Goal: Task Accomplishment & Management: Complete application form

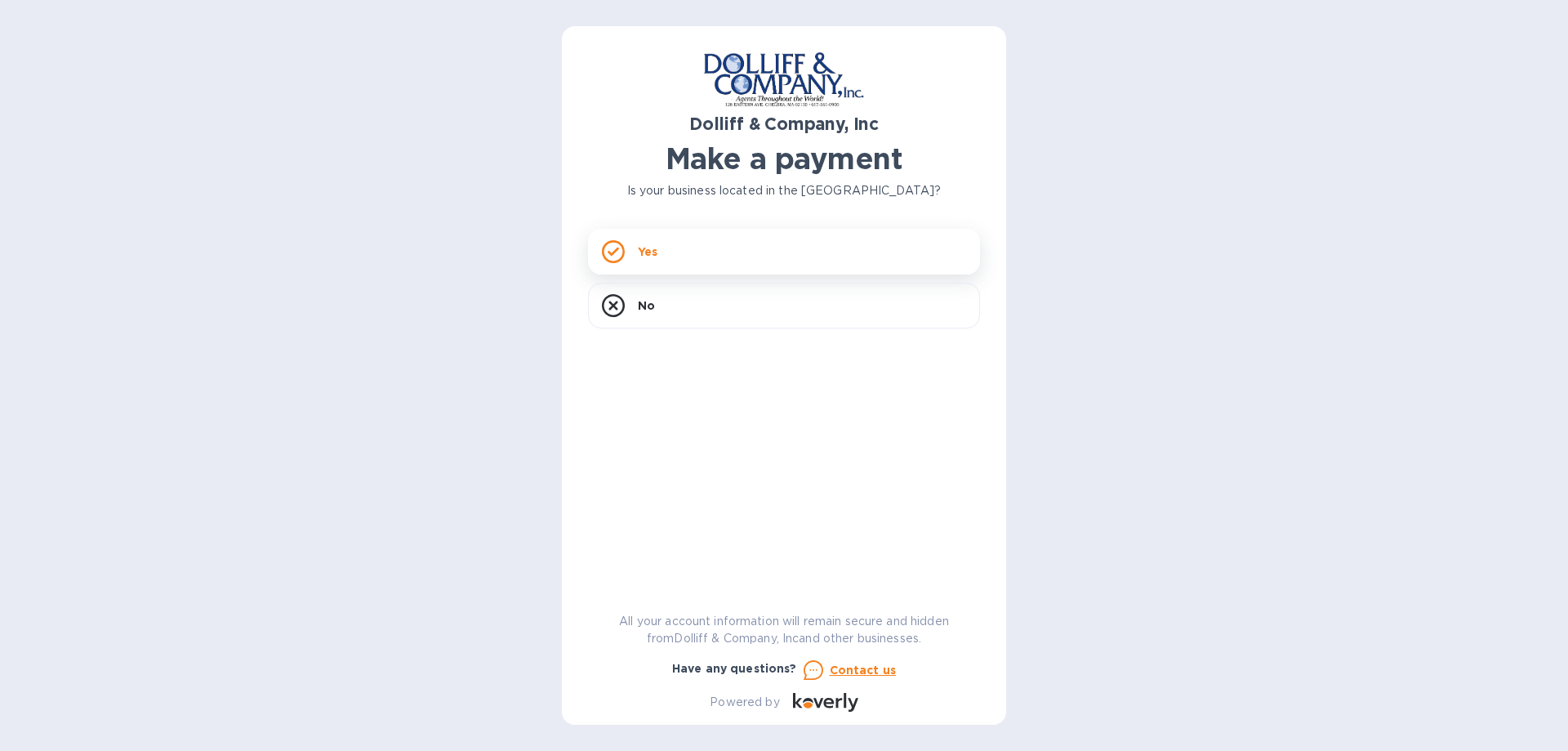
click at [622, 251] on icon at bounding box center [612, 251] width 23 height 23
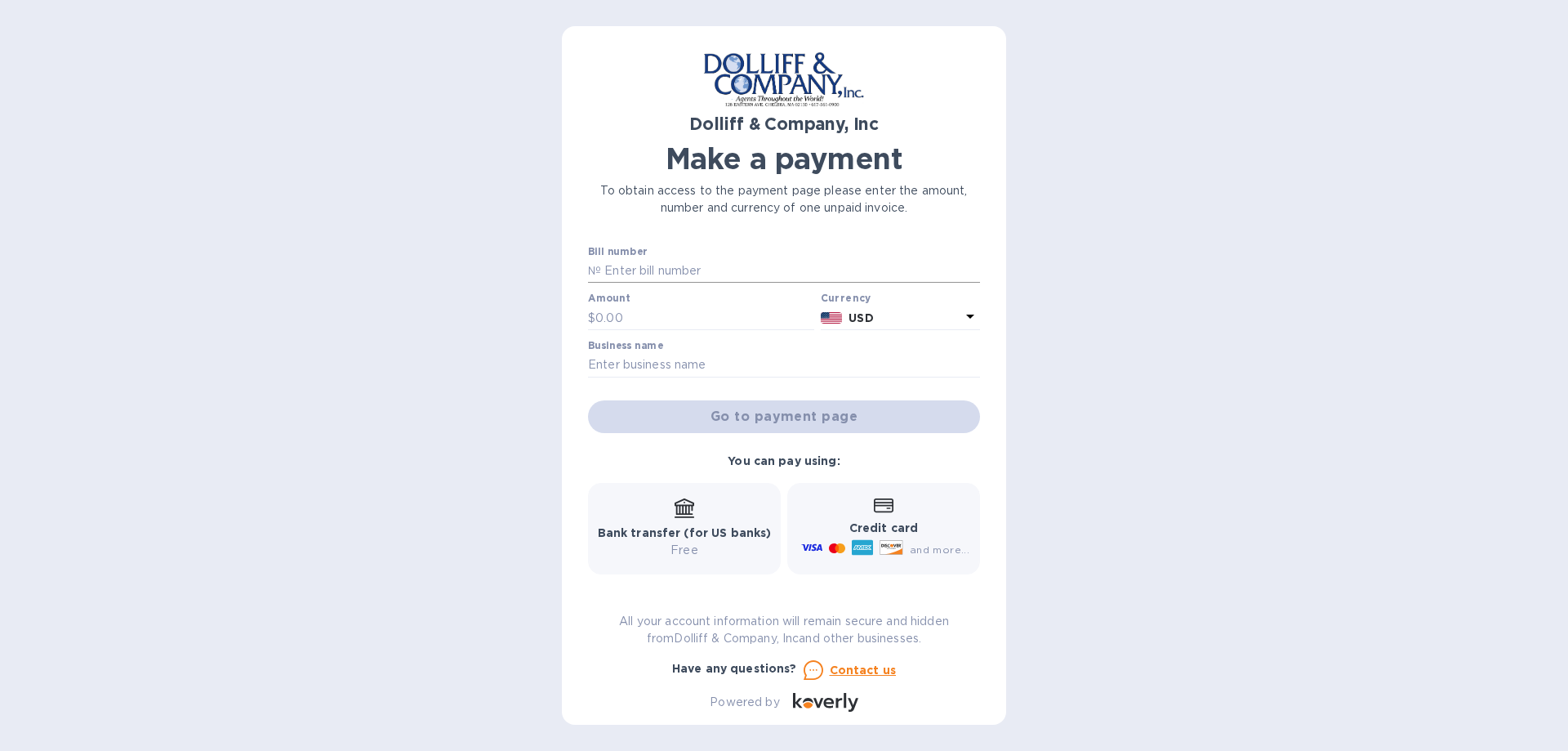
click at [649, 274] on input "text" at bounding box center [791, 270] width 379 height 24
click at [589, 270] on p "№" at bounding box center [595, 270] width 13 height 18
click at [601, 269] on input "text" at bounding box center [791, 270] width 379 height 24
type input "922721, 923000"
click at [667, 320] on input "text" at bounding box center [705, 317] width 219 height 24
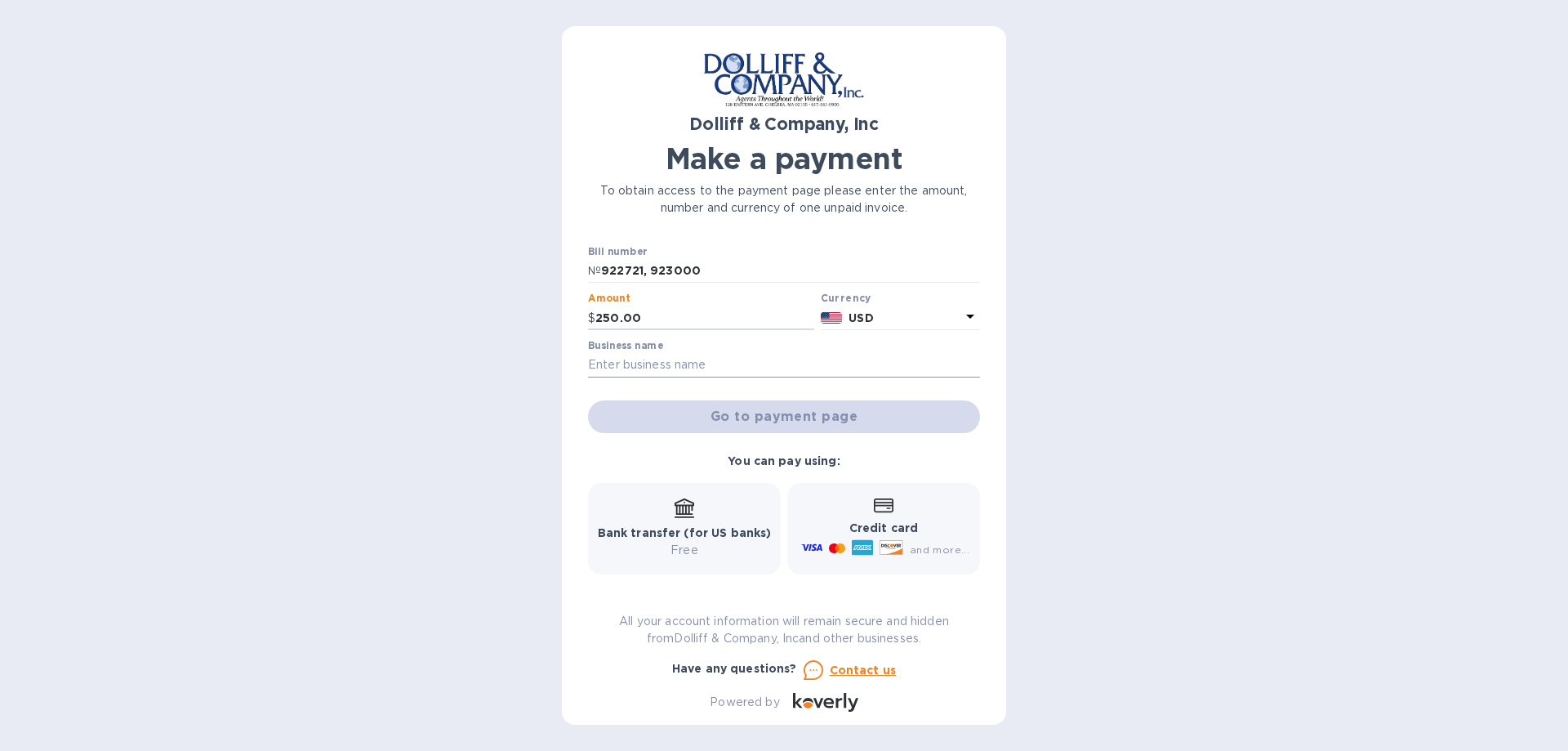
type input "250.00"
click at [685, 355] on input "text" at bounding box center [784, 365] width 392 height 24
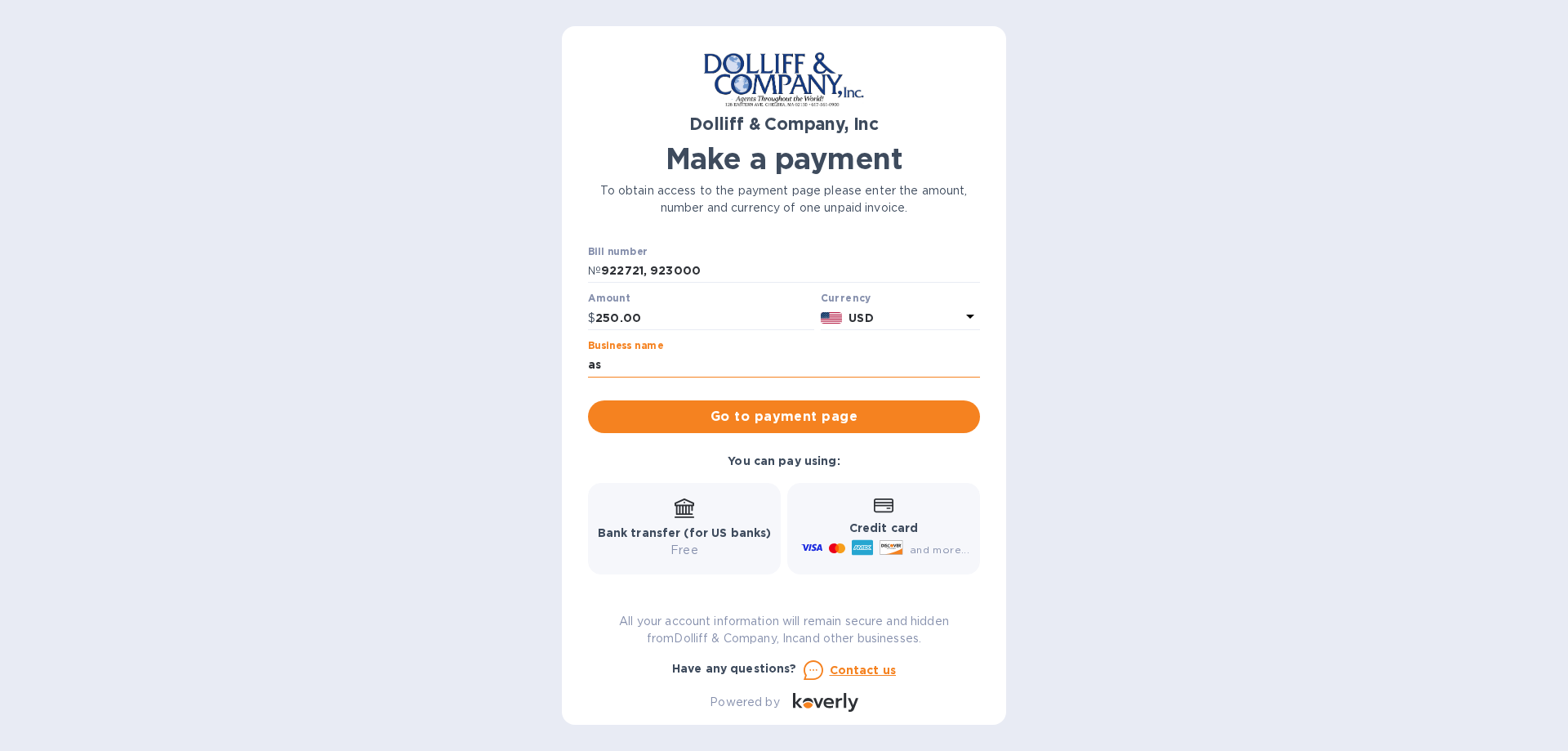
type input "a"
type input "ASTRO INTERNATIONAL"
click at [779, 421] on span "Go to payment page" at bounding box center [784, 416] width 366 height 19
